Goal: Task Accomplishment & Management: Complete application form

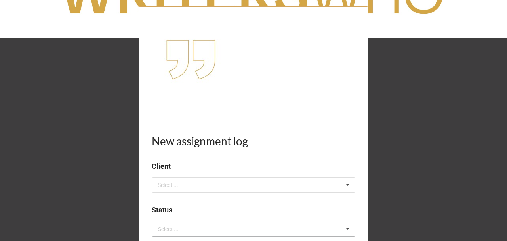
scroll to position [105, 0]
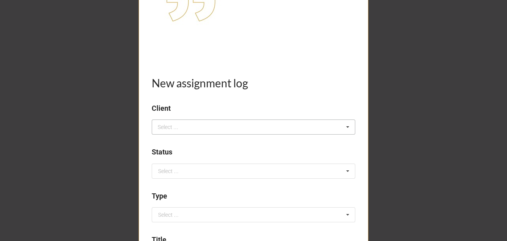
click at [178, 127] on div "Select ..." at bounding box center [173, 126] width 34 height 9
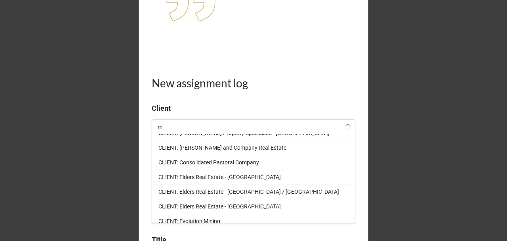
scroll to position [0, 0]
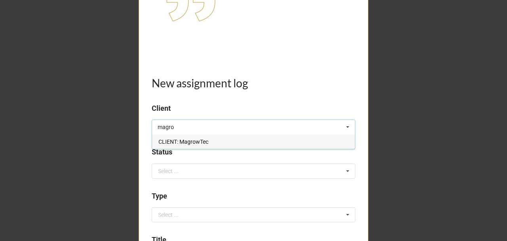
type input "magro"
click at [192, 140] on span "CLIENT: MagrowTec" at bounding box center [184, 141] width 50 height 6
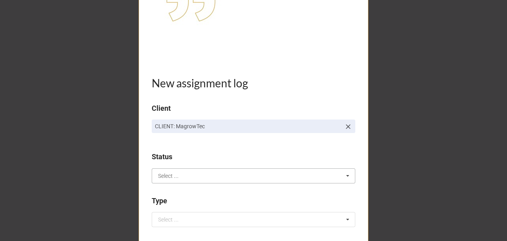
click at [179, 179] on input "text" at bounding box center [254, 175] width 203 height 14
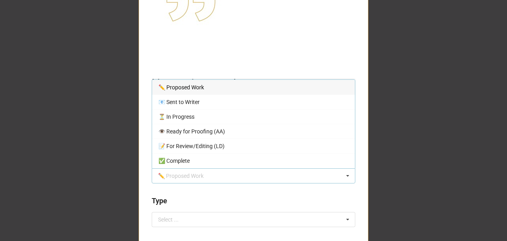
click at [198, 88] on span "✏️ Proposed Work" at bounding box center [182, 87] width 46 height 6
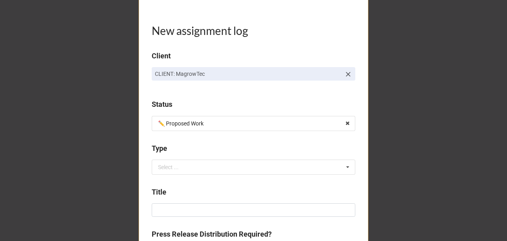
scroll to position [159, 0]
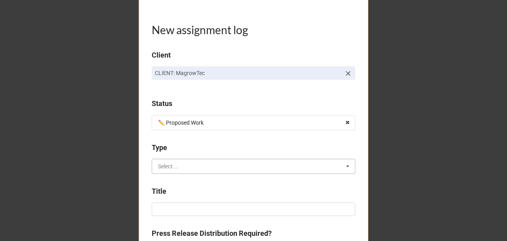
click at [178, 164] on input "text" at bounding box center [254, 166] width 203 height 14
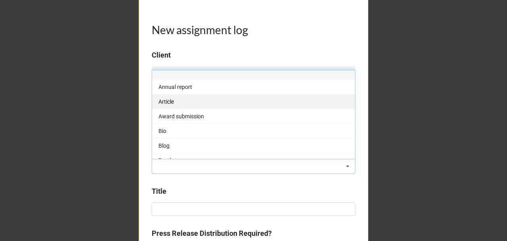
click at [175, 100] on div "Article" at bounding box center [253, 101] width 203 height 15
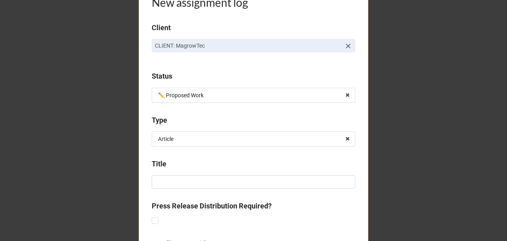
scroll to position [238, 0]
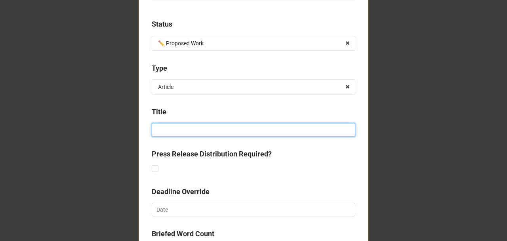
click at [173, 128] on input at bounding box center [254, 129] width 204 height 13
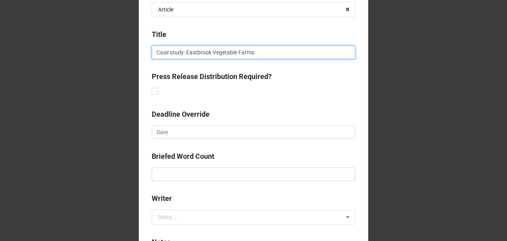
scroll to position [343, 0]
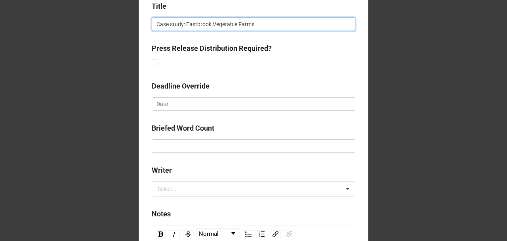
type input "Case study: Eastbrook Vegetable Farms"
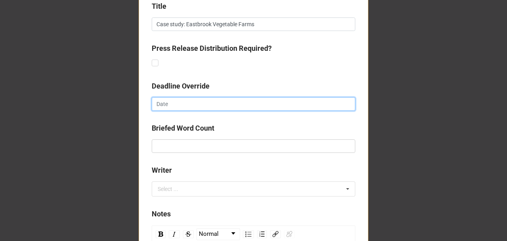
click at [176, 101] on input "text" at bounding box center [254, 103] width 204 height 13
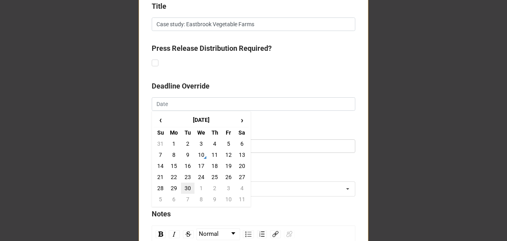
click at [187, 187] on td "30" at bounding box center [187, 187] width 13 height 11
type input "[DATE]"
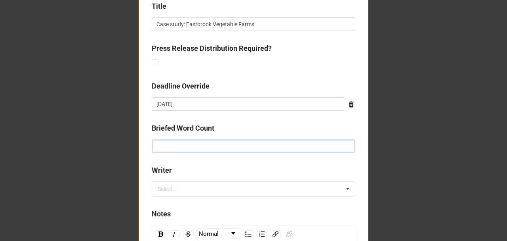
click at [180, 146] on input "text" at bounding box center [254, 145] width 204 height 13
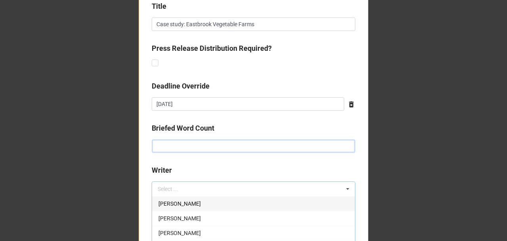
click at [180, 146] on input "text" at bounding box center [254, 145] width 204 height 13
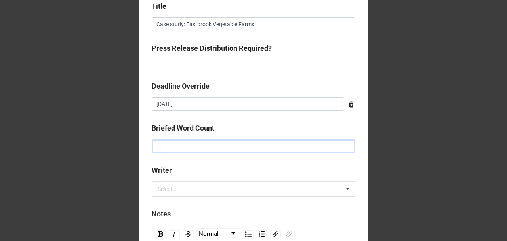
click at [180, 146] on input "text" at bounding box center [254, 145] width 204 height 13
type input "1200"
click at [186, 186] on div "Select ..." at bounding box center [173, 188] width 34 height 9
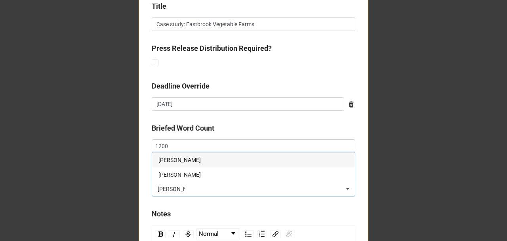
type input "[PERSON_NAME]"
click at [185, 160] on div "[PERSON_NAME]" at bounding box center [253, 159] width 203 height 15
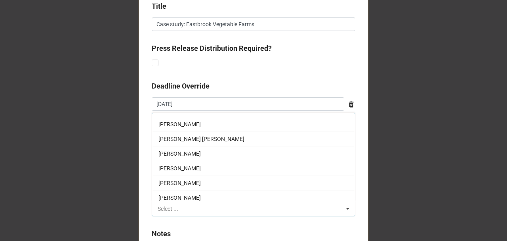
scroll to position [79, 0]
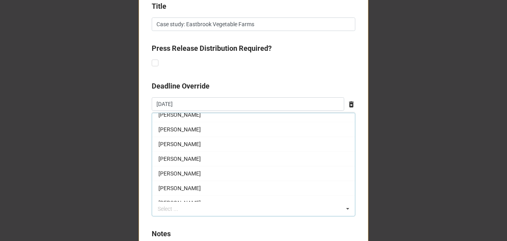
click at [97, 193] on div "New assignment log Client CLIENT: MagrowTec Status ✏️ Proposed Work ✏️ Proposed…" at bounding box center [253, 41] width 507 height 768
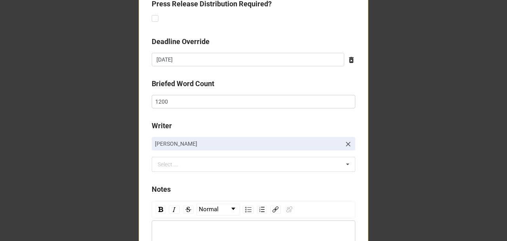
scroll to position [476, 0]
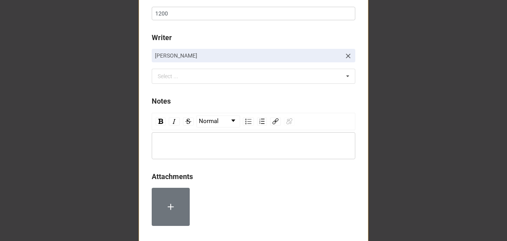
click at [183, 145] on div "rdw-editor" at bounding box center [254, 145] width 196 height 9
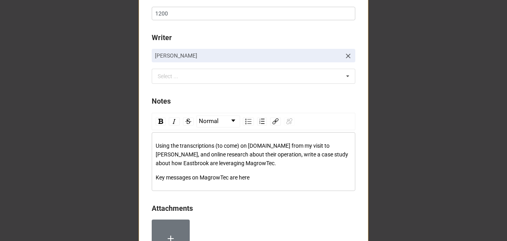
click at [255, 176] on div "Key messages on MagrowTec are here" at bounding box center [254, 177] width 196 height 9
click at [295, 175] on span "Key messages on MagrowTec are here; Tone of Voice is here." at bounding box center [230, 177] width 148 height 6
click at [273, 119] on img "rdw-link-control" at bounding box center [276, 121] width 6 height 6
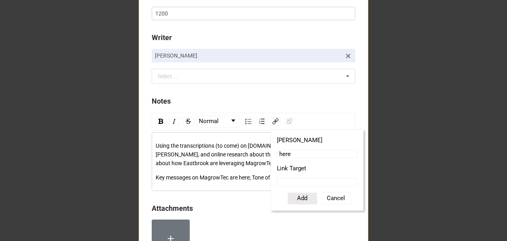
drag, startPoint x: 285, startPoint y: 179, endPoint x: 292, endPoint y: 183, distance: 8.5
click at [285, 179] on input "Link Target" at bounding box center [317, 182] width 80 height 8
paste input "[URL][DOMAIN_NAME]"
type input "[URL][DOMAIN_NAME]"
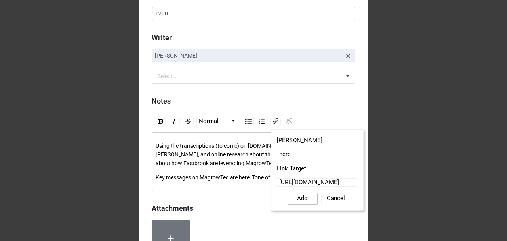
click at [300, 195] on button "Add" at bounding box center [303, 198] width 30 height 12
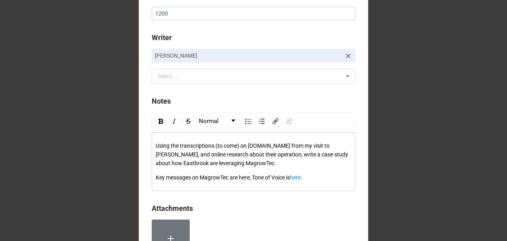
drag, startPoint x: 182, startPoint y: 179, endPoint x: 186, endPoint y: 178, distance: 4.3
click at [182, 179] on span "Key messages on MagrowTec are here; Tone of Voice is" at bounding box center [223, 177] width 134 height 6
drag, startPoint x: 246, startPoint y: 177, endPoint x: 259, endPoint y: 176, distance: 13.1
click at [247, 177] on span "Key messages on MagrowTec are here; Tone of Voice is" at bounding box center [223, 177] width 134 height 6
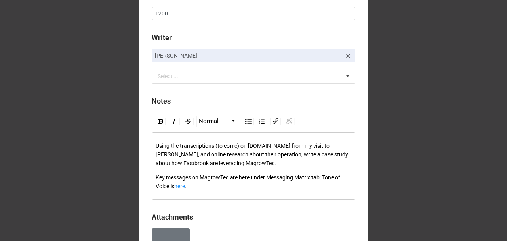
click at [241, 176] on span "Key messages on MagrowTec are here under Messaging Matrix tab; Tone of Voice is" at bounding box center [249, 181] width 186 height 15
click at [273, 120] on img "rdw-link-control" at bounding box center [276, 121] width 6 height 6
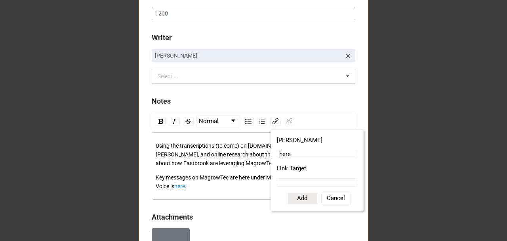
click at [297, 178] on input "Link Target" at bounding box center [317, 182] width 80 height 8
paste input "[URL][DOMAIN_NAME]"
type input "[URL][DOMAIN_NAME]"
click at [303, 197] on button "Add" at bounding box center [303, 198] width 30 height 12
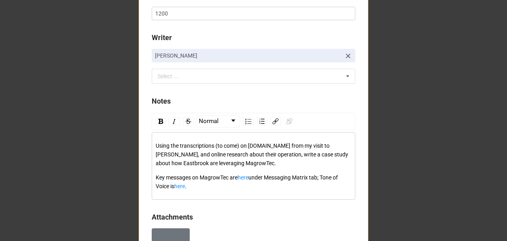
click at [230, 183] on div "Key messages on MagrowTec are here under Messaging Matrix tab; Tone of Voice is…" at bounding box center [254, 181] width 196 height 17
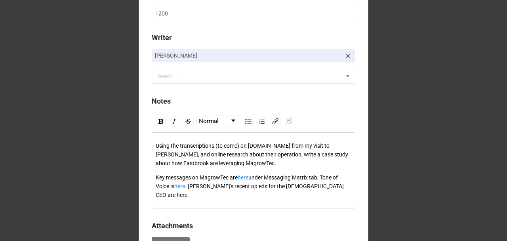
click at [321, 186] on span ". [PERSON_NAME]'s recent op eds for the [DEMOGRAPHIC_DATA] CEO are here." at bounding box center [250, 190] width 189 height 15
click at [275, 118] on img "rdw-link-control" at bounding box center [276, 121] width 6 height 6
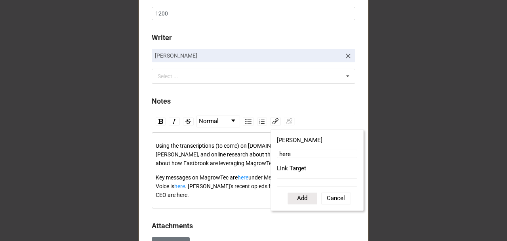
click at [292, 178] on input "Link Target" at bounding box center [317, 182] width 80 height 8
paste input "[URL][DOMAIN_NAME]"
type input "[URL][DOMAIN_NAME]"
click at [300, 196] on button "Add" at bounding box center [303, 198] width 30 height 12
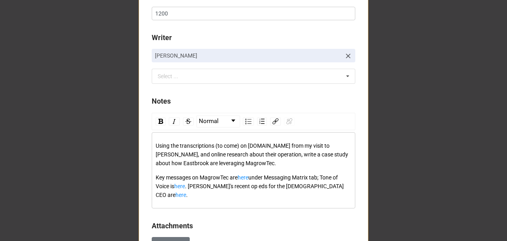
click at [240, 191] on div "Using the transcriptions (to come) on [DOMAIN_NAME] from my visit to [PERSON_NA…" at bounding box center [254, 170] width 204 height 76
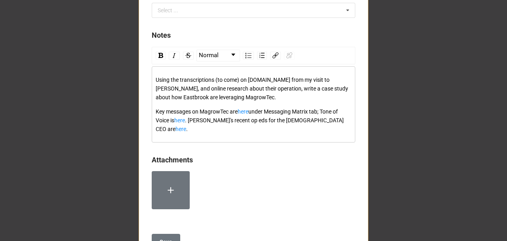
scroll to position [555, 0]
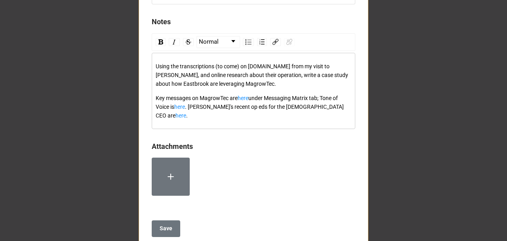
click at [253, 84] on div "Using the transcriptions (to come) on [DOMAIN_NAME] from my visit to [PERSON_NA…" at bounding box center [254, 75] width 196 height 26
click at [251, 97] on span "under Messaging Matrix tab; Tone of Voice is" at bounding box center [247, 102] width 183 height 15
click at [163, 224] on b "Save" at bounding box center [166, 228] width 13 height 8
